Goal: Task Accomplishment & Management: Use online tool/utility

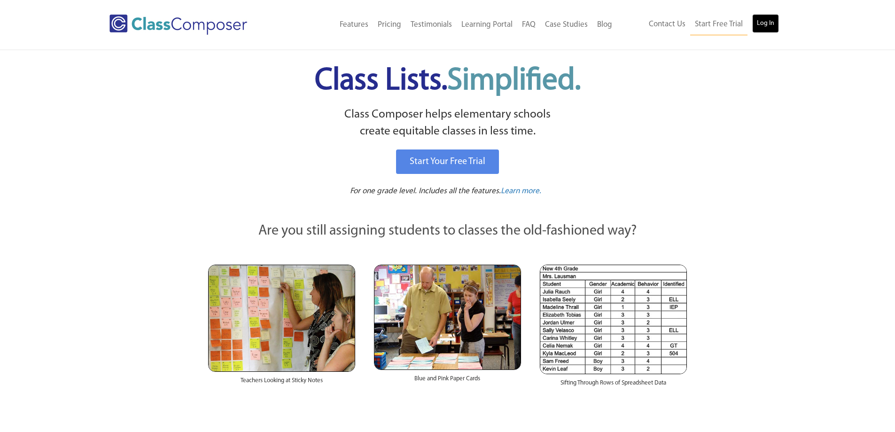
click at [754, 30] on link "Log In" at bounding box center [765, 23] width 27 height 19
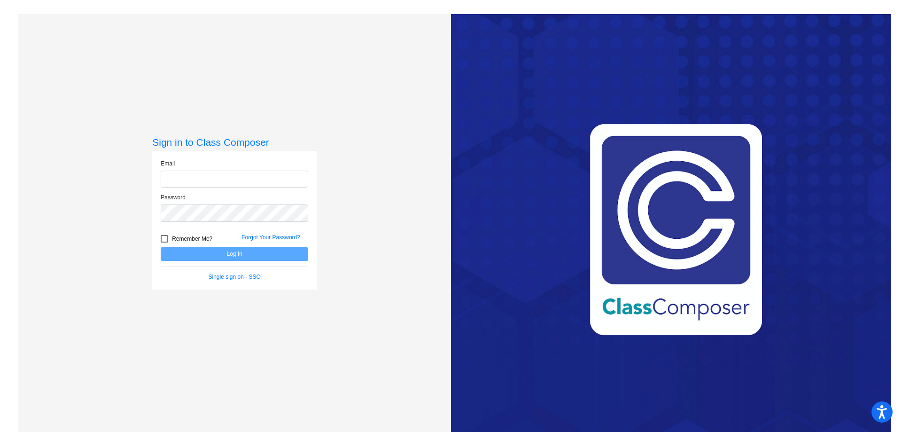
type input "[EMAIL_ADDRESS][DOMAIN_NAME]"
click at [231, 255] on button "Log In" at bounding box center [235, 254] width 148 height 14
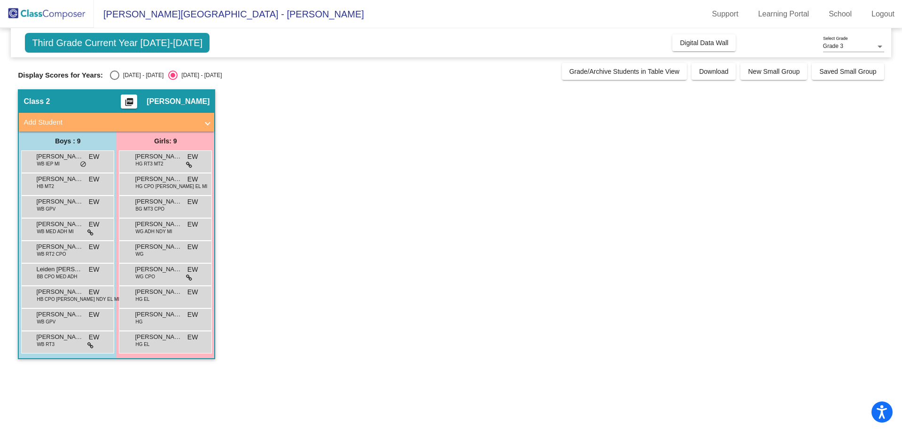
click at [135, 74] on div "2024 - 2025" at bounding box center [141, 75] width 44 height 8
click at [115, 80] on input "2024 - 2025" at bounding box center [114, 80] width 0 height 0
radio input "true"
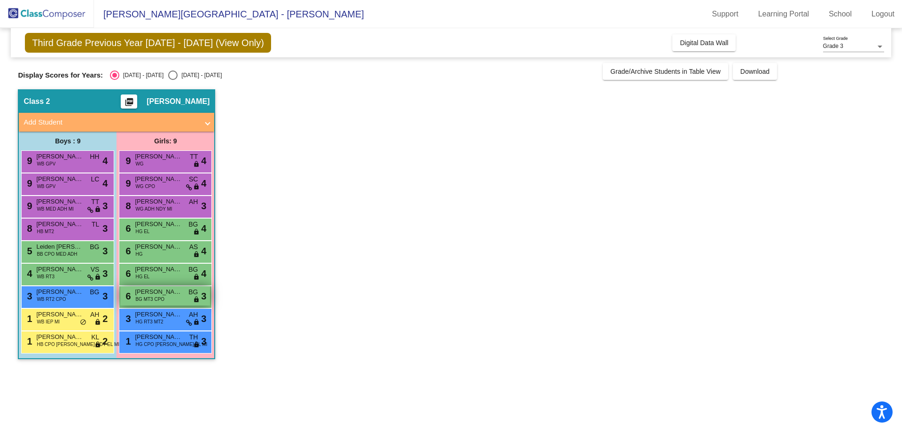
click at [164, 296] on span "BG MT3 CPO" at bounding box center [149, 299] width 29 height 7
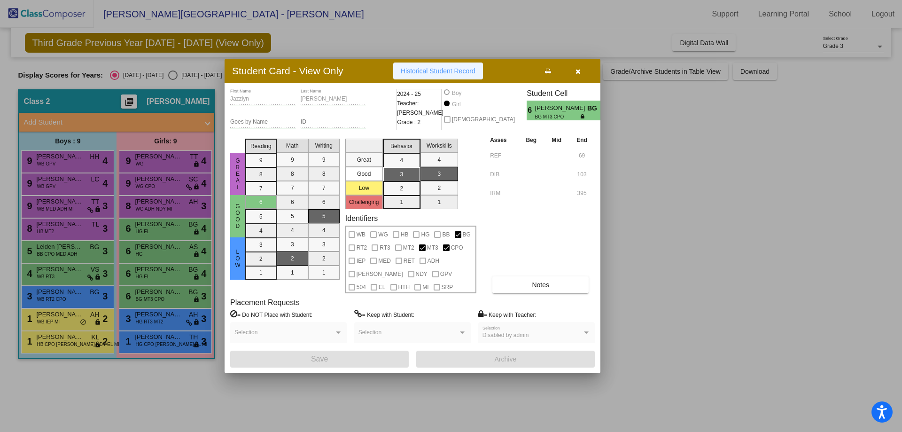
click at [461, 75] on button "Historical Student Record" at bounding box center [438, 71] width 90 height 17
click at [551, 282] on button "Notes" at bounding box center [540, 284] width 96 height 17
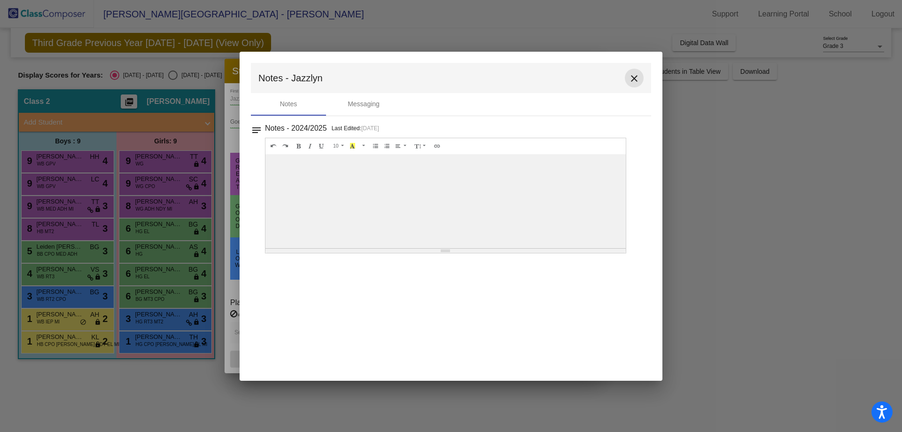
click at [635, 75] on mat-icon "close" at bounding box center [634, 78] width 11 height 11
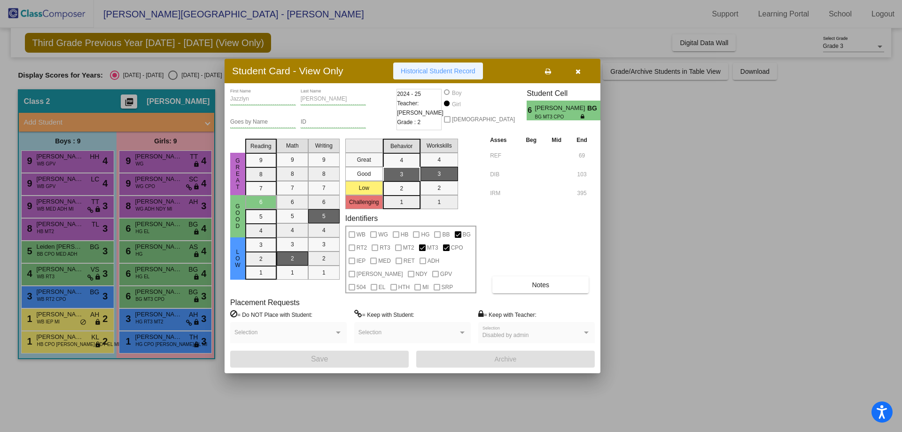
click at [456, 70] on span "Historical Student Record" at bounding box center [438, 71] width 75 height 8
